Goal: Find contact information: Find contact information

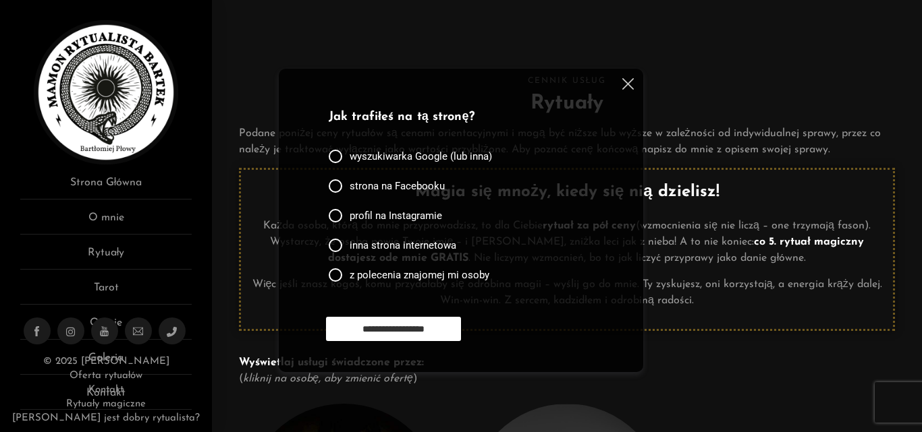
click at [627, 81] on img at bounding box center [627, 83] width 11 height 11
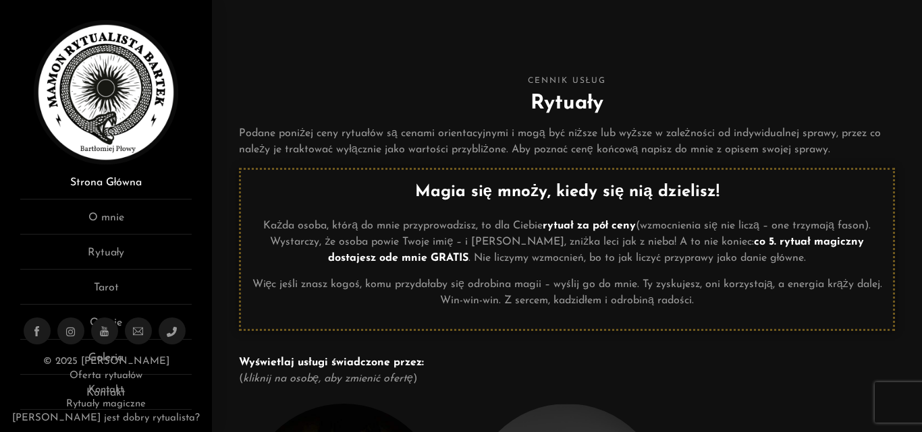
click at [131, 179] on link "Strona Główna" at bounding box center [105, 187] width 171 height 25
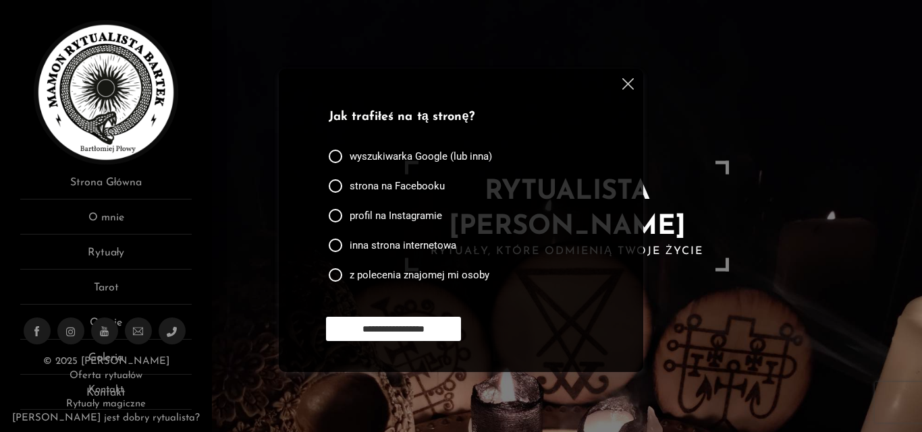
click at [625, 84] on img at bounding box center [627, 83] width 11 height 11
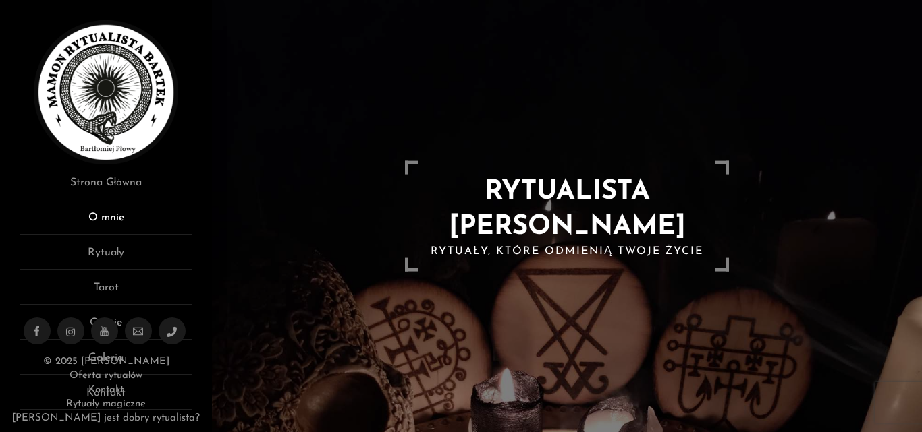
click at [101, 213] on link "O mnie" at bounding box center [105, 222] width 171 height 25
click at [103, 391] on link "Kontakt" at bounding box center [105, 390] width 35 height 10
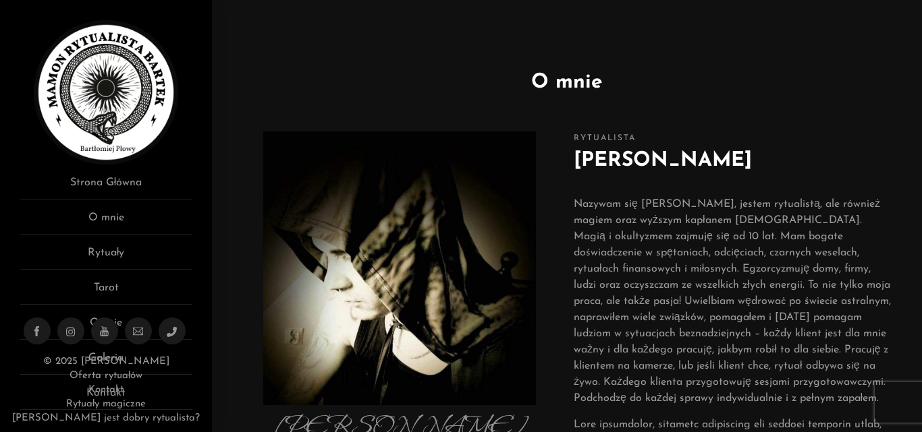
drag, startPoint x: 920, startPoint y: 181, endPoint x: 921, endPoint y: 209, distance: 27.7
drag, startPoint x: 921, startPoint y: 31, endPoint x: 920, endPoint y: 104, distance: 72.9
click at [920, 67] on div "O mnie Bartłomiej Płowy Obserwuj mnie na: Facebook Instagram Youtube Phone-alt …" at bounding box center [567, 33] width 710 height 67
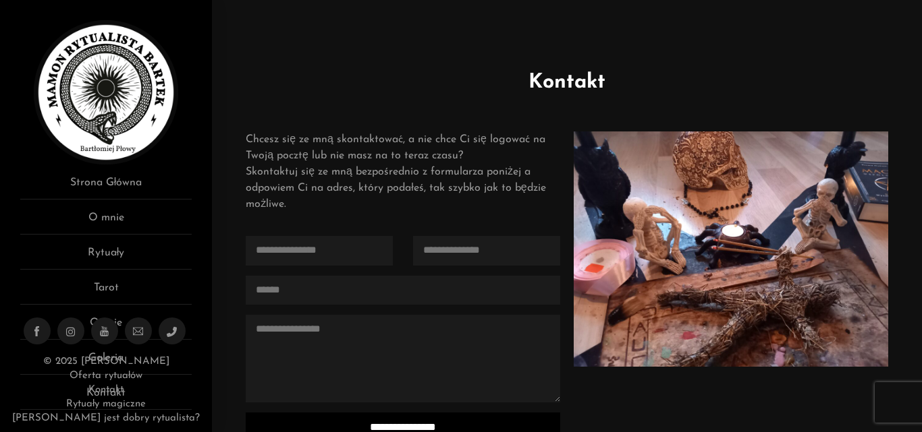
drag, startPoint x: 920, startPoint y: 204, endPoint x: 921, endPoint y: 286, distance: 81.6
click at [921, 286] on div "**********" at bounding box center [567, 335] width 710 height 536
click at [85, 317] on div "© 2025 MAMON Rytualista Bartek Oferta rytuałów Kontakt Rytuały magiczne Kim jes…" at bounding box center [106, 371] width 212 height 121
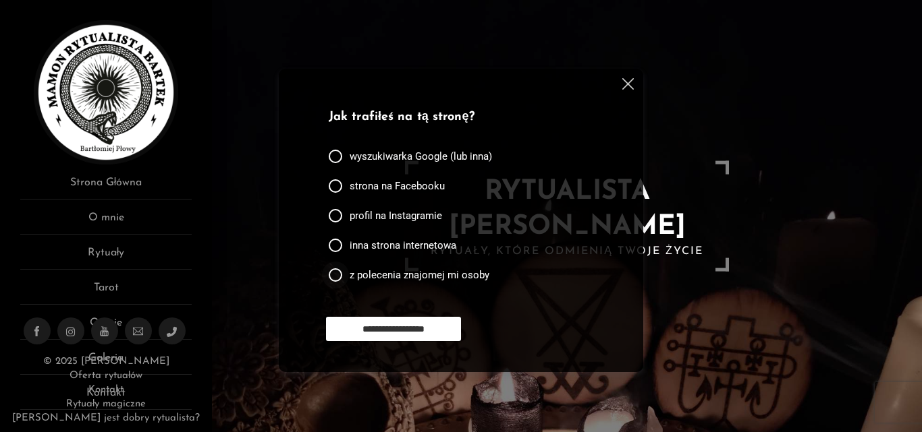
click at [335, 275] on div at bounding box center [335, 274] width 13 height 13
click at [335, 275] on div at bounding box center [335, 275] width 0 height 0
click at [333, 186] on div at bounding box center [335, 185] width 13 height 13
click at [626, 83] on img at bounding box center [627, 83] width 11 height 11
